Goal: Transaction & Acquisition: Book appointment/travel/reservation

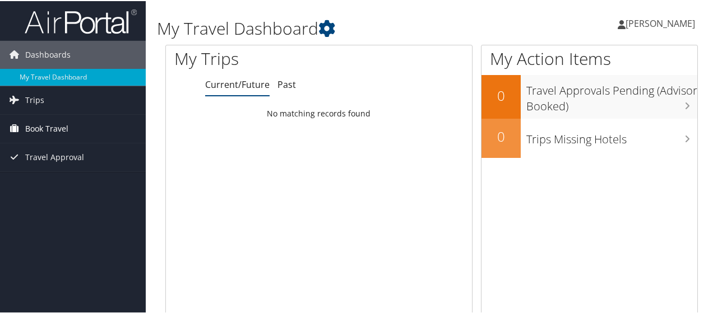
click at [42, 128] on span "Book Travel" at bounding box center [46, 128] width 43 height 28
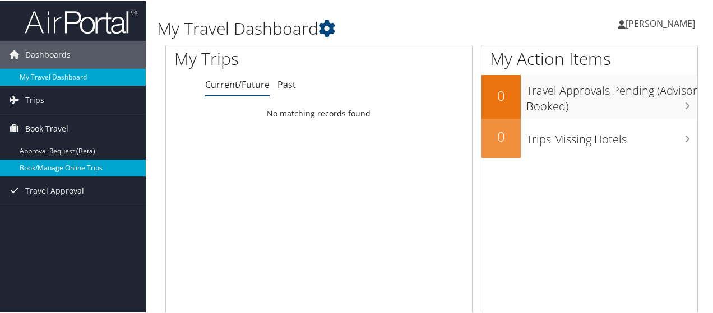
click at [49, 166] on link "Book/Manage Online Trips" at bounding box center [73, 167] width 146 height 17
click at [665, 15] on link "[PERSON_NAME]" at bounding box center [662, 23] width 89 height 34
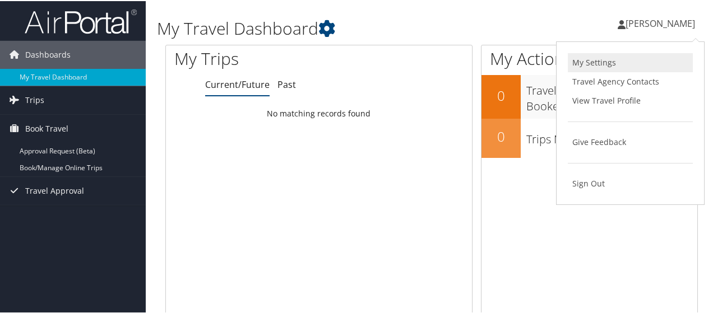
click at [579, 64] on link "My Settings" at bounding box center [630, 61] width 125 height 19
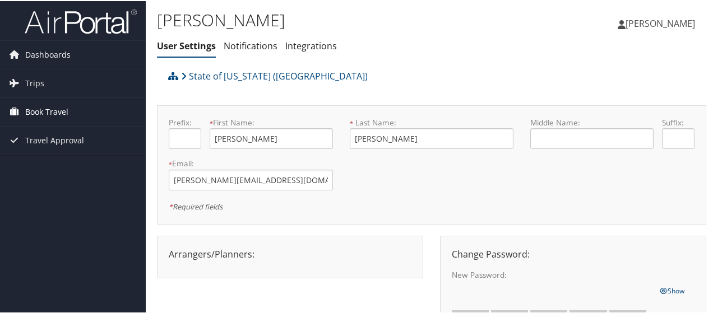
click at [40, 109] on span "Book Travel" at bounding box center [46, 111] width 43 height 28
click at [30, 52] on span "Dashboards" at bounding box center [47, 54] width 45 height 28
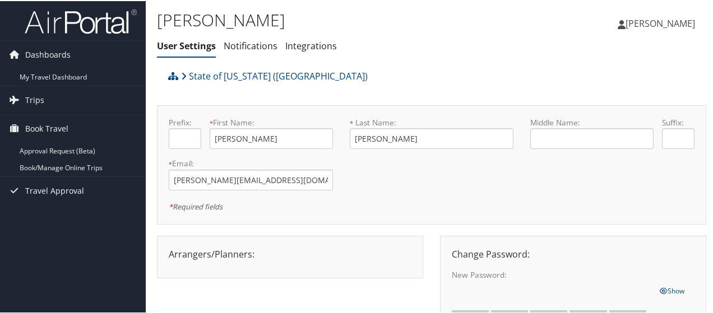
click at [45, 16] on img at bounding box center [81, 20] width 112 height 26
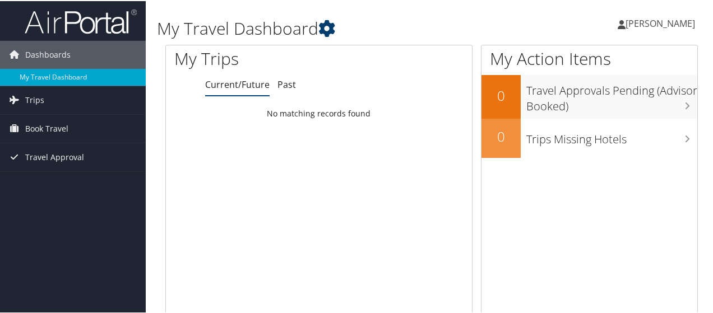
click at [324, 30] on icon at bounding box center [326, 27] width 17 height 17
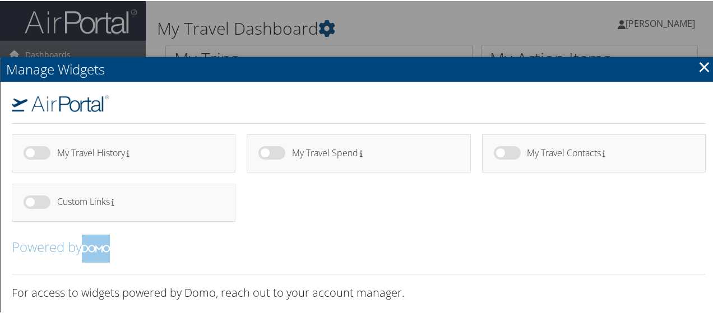
click at [699, 63] on link "×" at bounding box center [704, 65] width 13 height 22
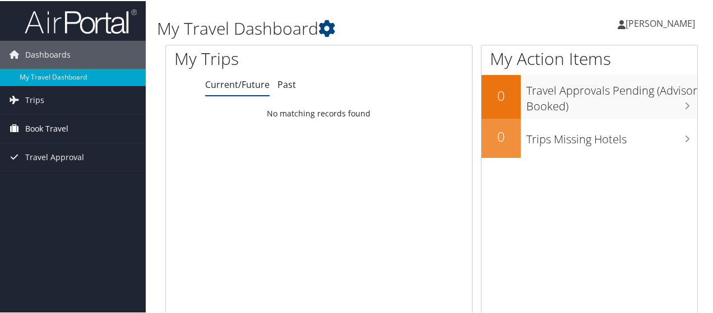
click at [41, 131] on span "Book Travel" at bounding box center [46, 128] width 43 height 28
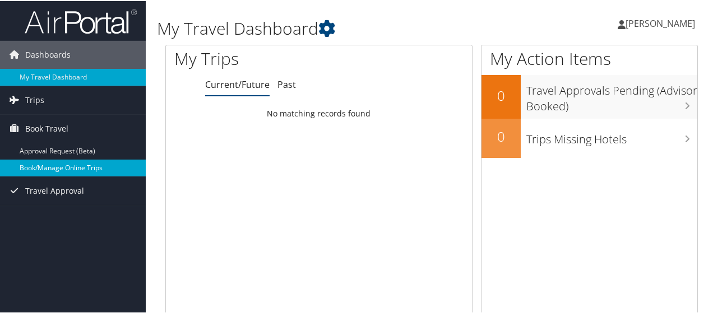
click at [59, 163] on link "Book/Manage Online Trips" at bounding box center [73, 167] width 146 height 17
